Goal: Find specific page/section: Find specific page/section

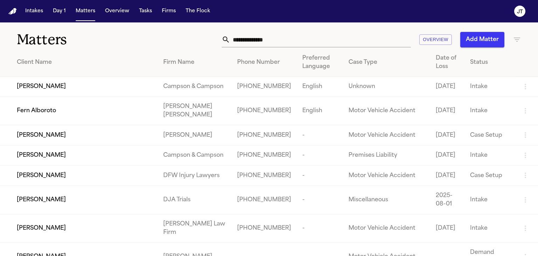
click at [260, 37] on input "text" at bounding box center [320, 39] width 181 height 15
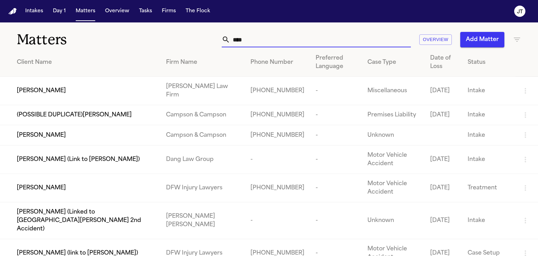
type input "****"
click at [54, 91] on div "[PERSON_NAME]" at bounding box center [86, 90] width 138 height 8
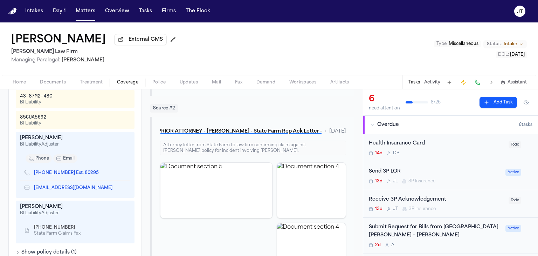
scroll to position [245, 0]
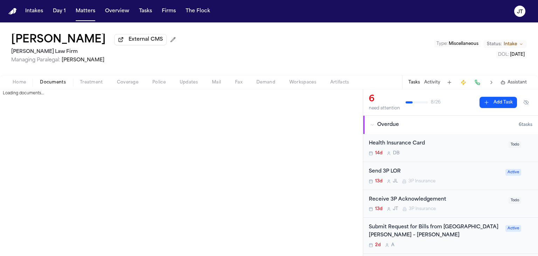
click at [55, 82] on span "Documents" at bounding box center [53, 82] width 26 height 6
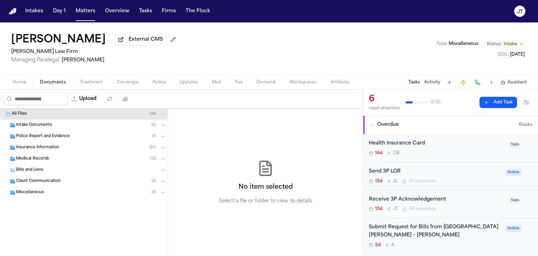
click at [47, 142] on div "Insurance Information ( 20 )" at bounding box center [84, 147] width 168 height 11
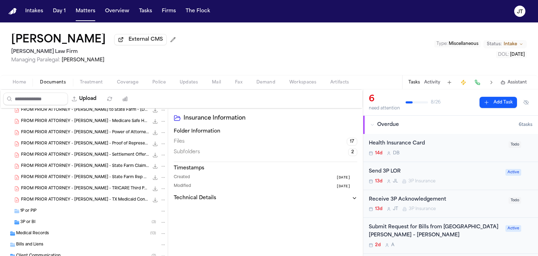
scroll to position [140, 0]
click at [24, 206] on span "1P or PIP" at bounding box center [28, 209] width 16 height 6
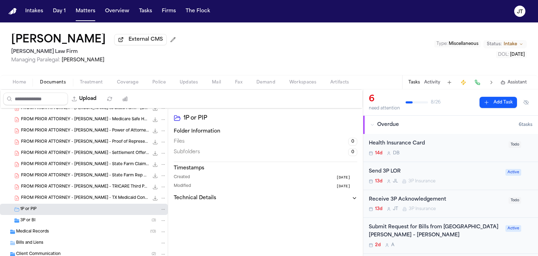
click at [26, 215] on div "3P or BI ( 3 )" at bounding box center [84, 220] width 168 height 11
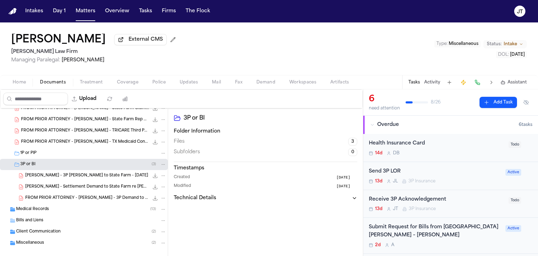
scroll to position [204, 0]
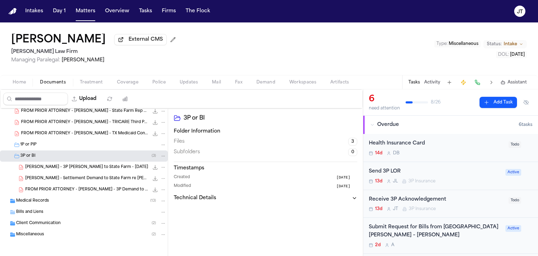
click at [38, 165] on span "C. Odom - 3P LOR to State Farm - 10.8.25" at bounding box center [86, 167] width 123 height 6
